Goal: Check status: Check status

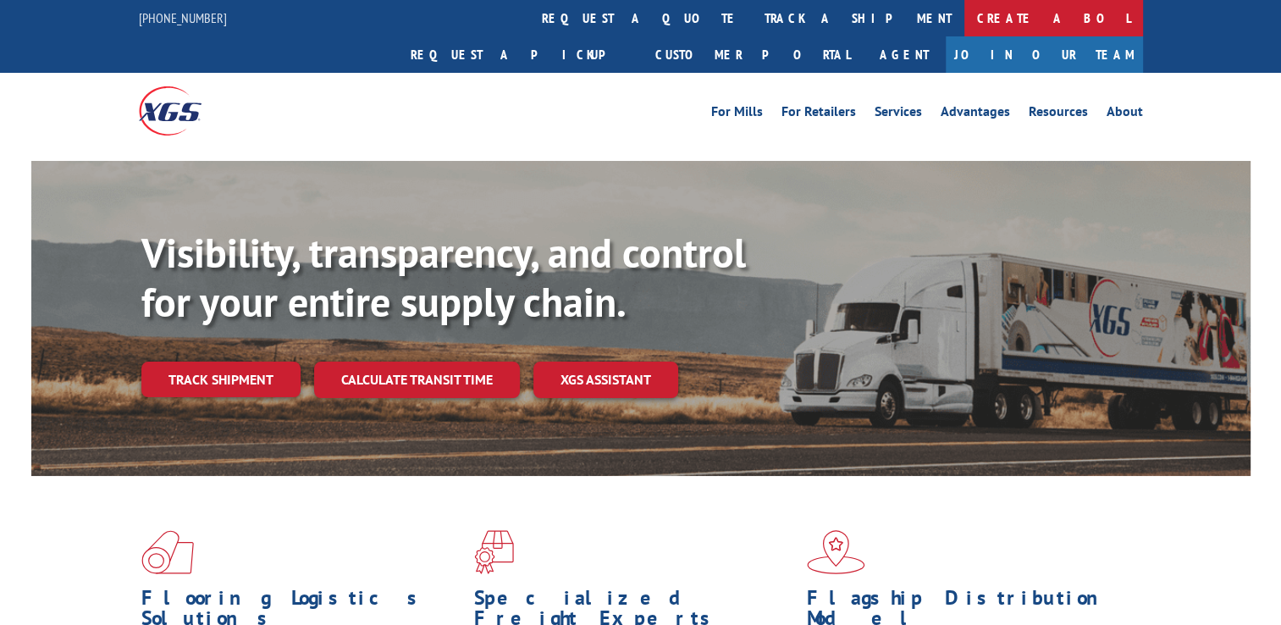
click at [964, 30] on link "Create a BOL" at bounding box center [1053, 18] width 179 height 36
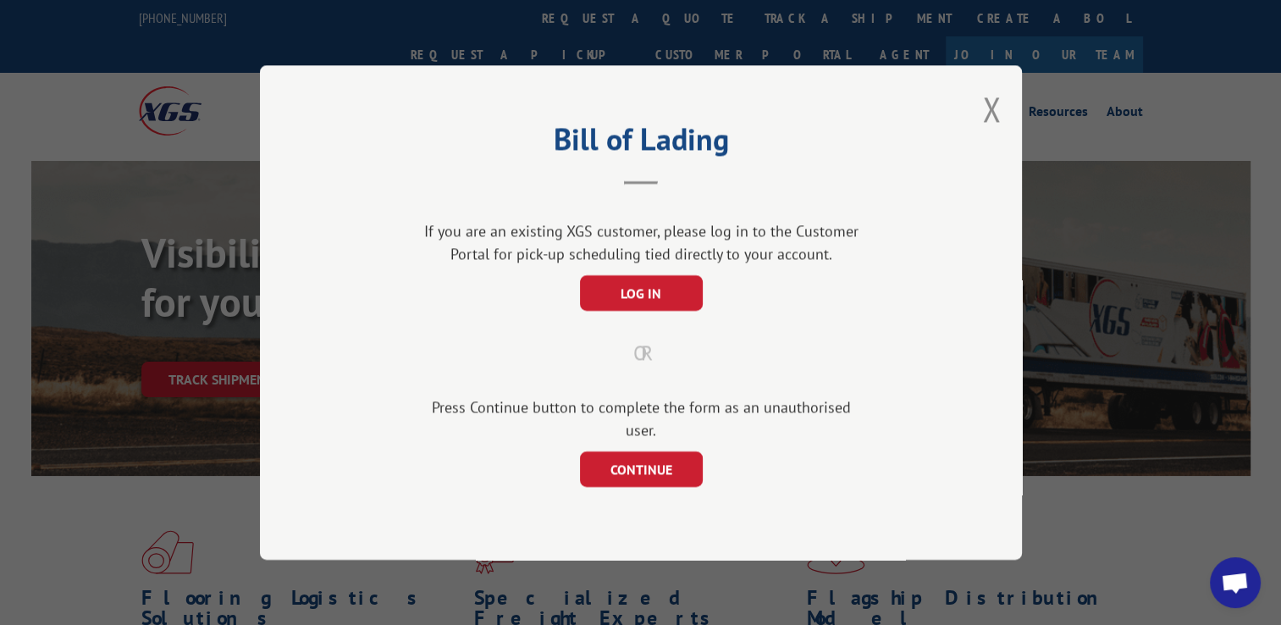
drag, startPoint x: 969, startPoint y: 124, endPoint x: 980, endPoint y: 121, distance: 11.3
click at [976, 124] on div "Bill of Lading If you are an existing XGS customer, please log in to the Custom…" at bounding box center [641, 312] width 762 height 494
click at [980, 121] on div "Bill of Lading If you are an existing XGS customer, please log in to the Custom…" at bounding box center [641, 312] width 762 height 494
click at [990, 116] on button "Close modal" at bounding box center [991, 108] width 19 height 45
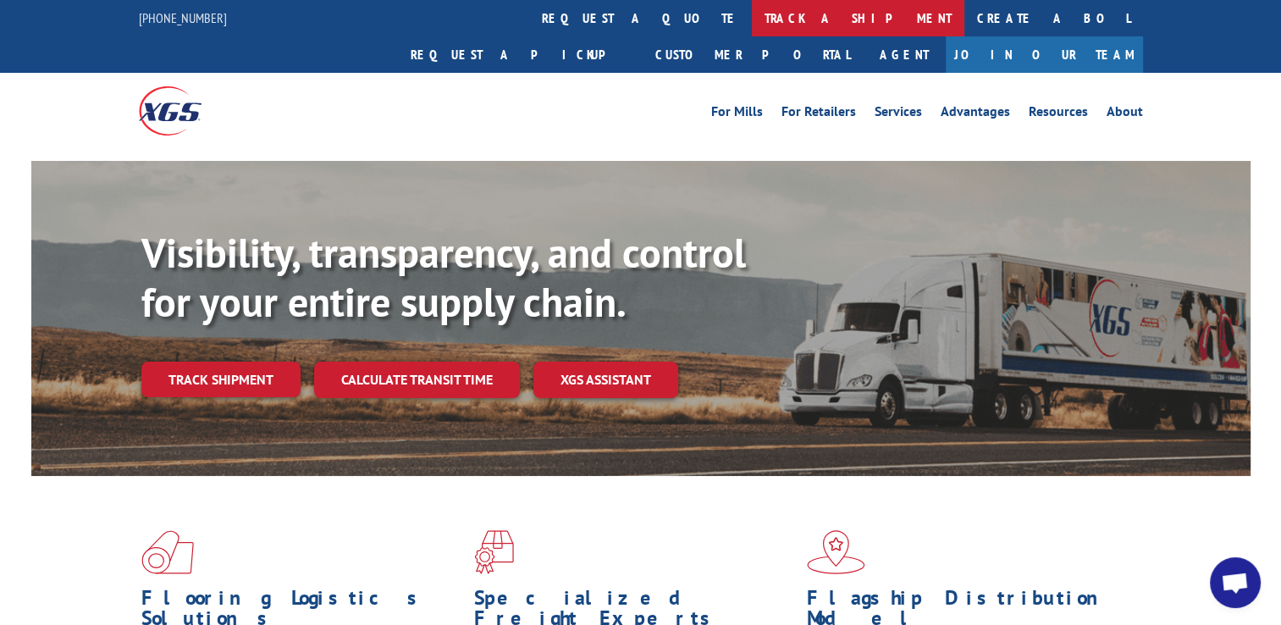
click at [752, 11] on link "track a shipment" at bounding box center [858, 18] width 213 height 36
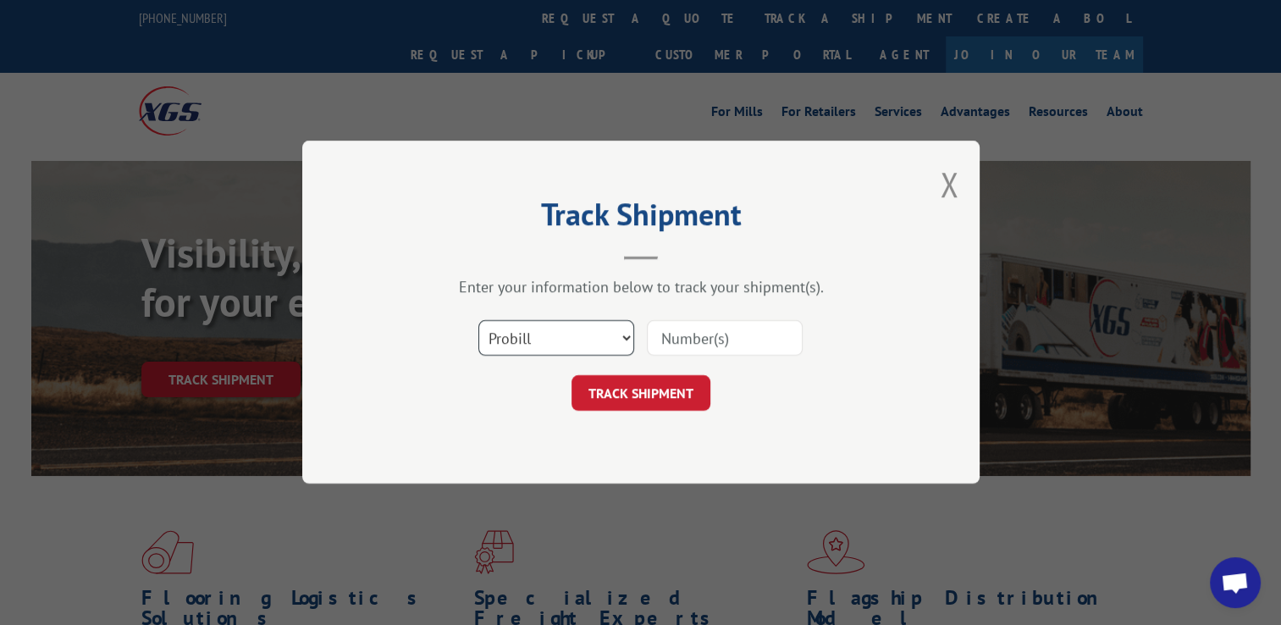
click at [616, 340] on select "Select category... Probill BOL PO" at bounding box center [556, 339] width 156 height 36
select select "bol"
click at [478, 321] on select "Select category... Probill BOL PO" at bounding box center [556, 339] width 156 height 36
click at [703, 340] on input at bounding box center [725, 339] width 156 height 36
type input "2838053"
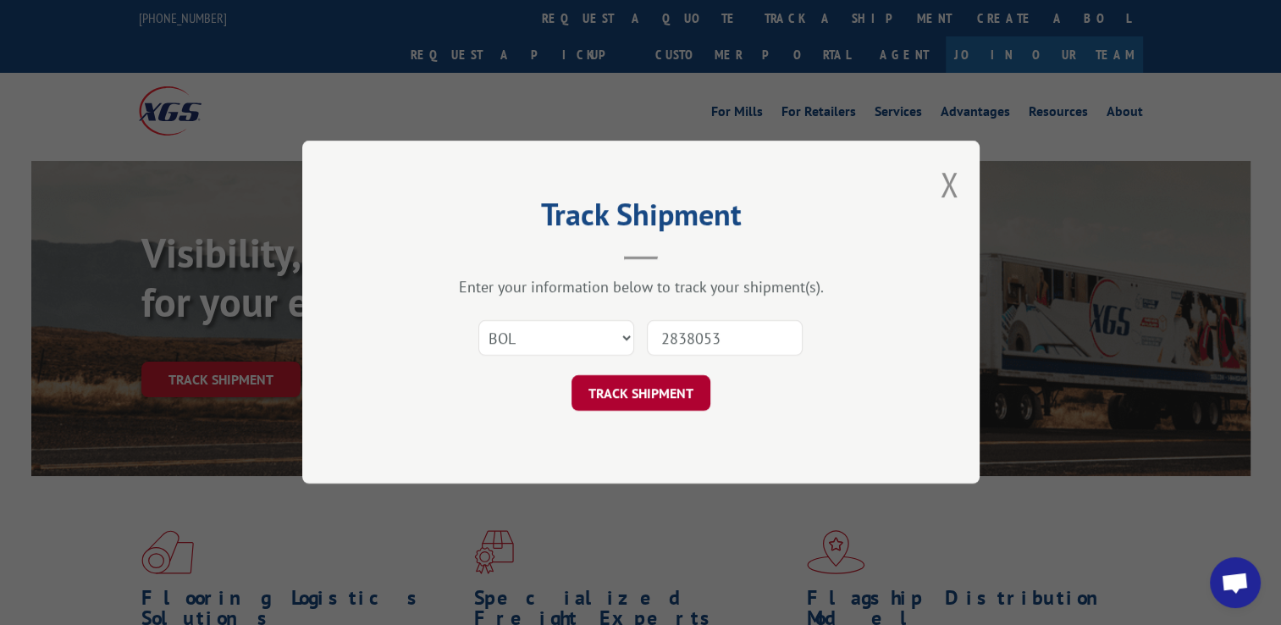
click at [681, 391] on button "TRACK SHIPMENT" at bounding box center [640, 394] width 139 height 36
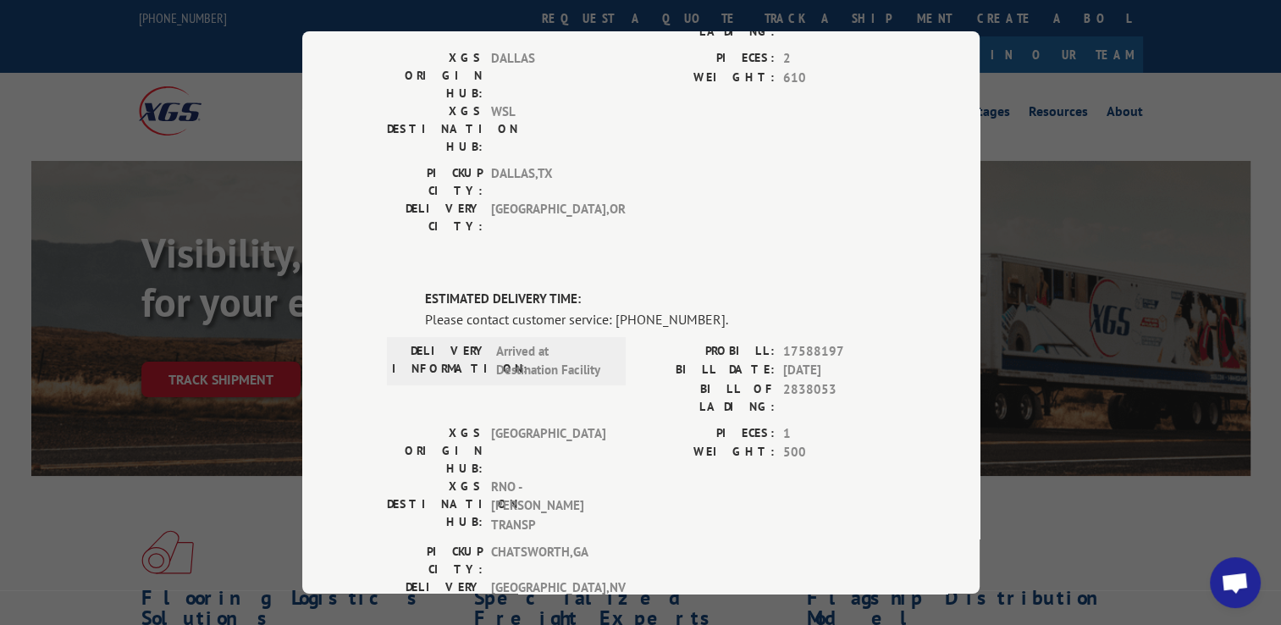
scroll to position [829, 0]
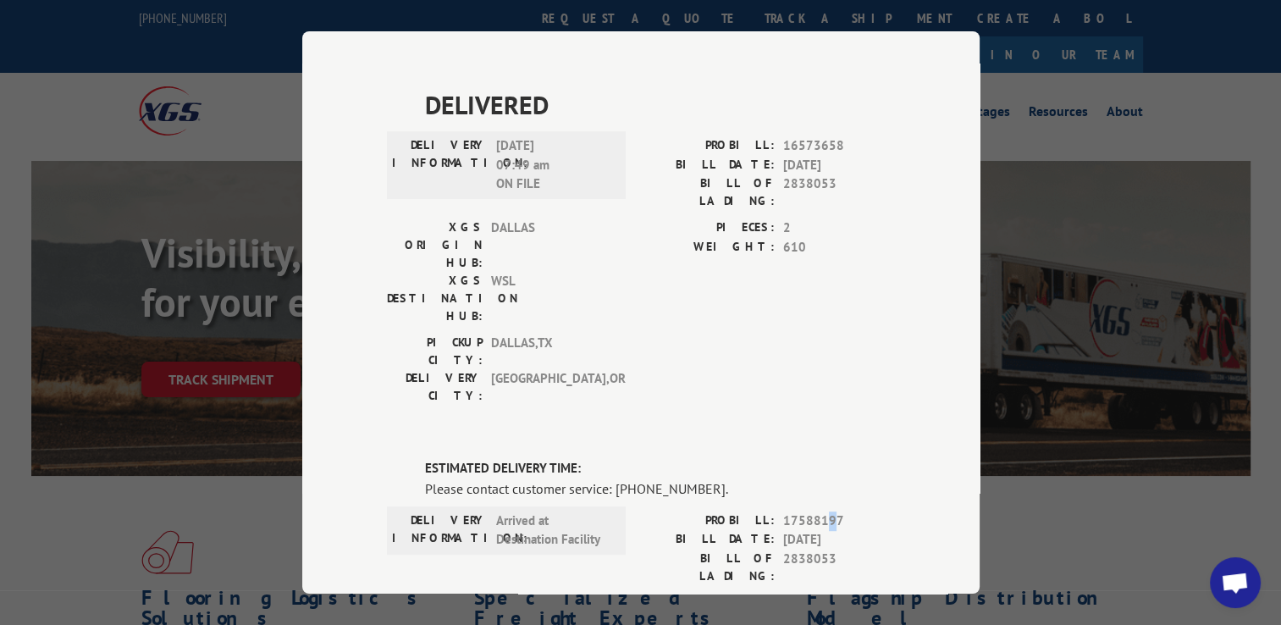
click at [821, 511] on span "17588197" at bounding box center [839, 520] width 112 height 19
drag, startPoint x: 821, startPoint y: 224, endPoint x: 834, endPoint y: 226, distance: 13.0
click at [834, 511] on span "17588197" at bounding box center [839, 520] width 112 height 19
drag, startPoint x: 836, startPoint y: 226, endPoint x: 777, endPoint y: 235, distance: 60.0
click at [783, 511] on span "17588197" at bounding box center [839, 520] width 112 height 19
